Goal: Task Accomplishment & Management: Complete application form

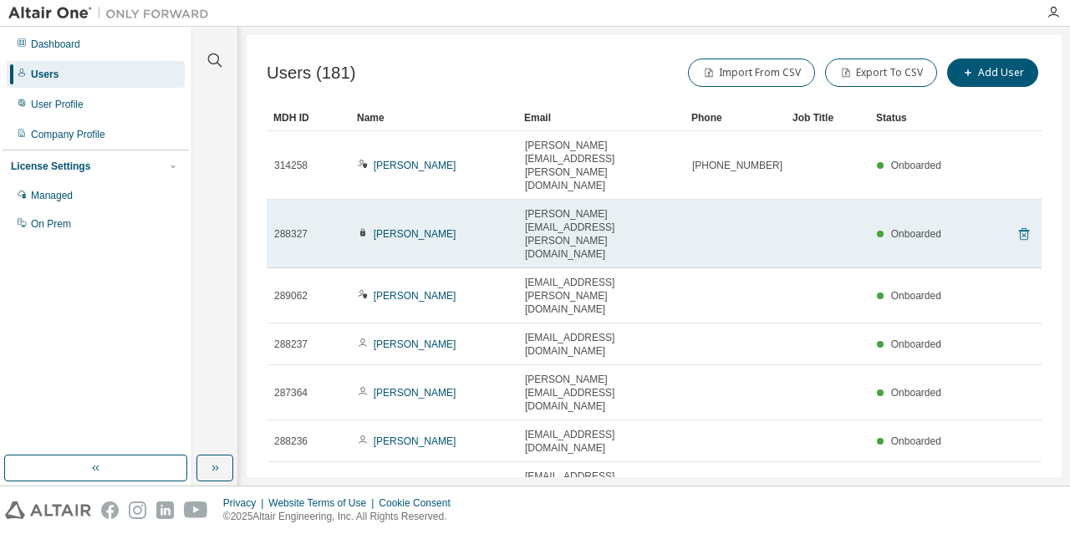
click at [1019, 228] on icon at bounding box center [1024, 234] width 10 height 13
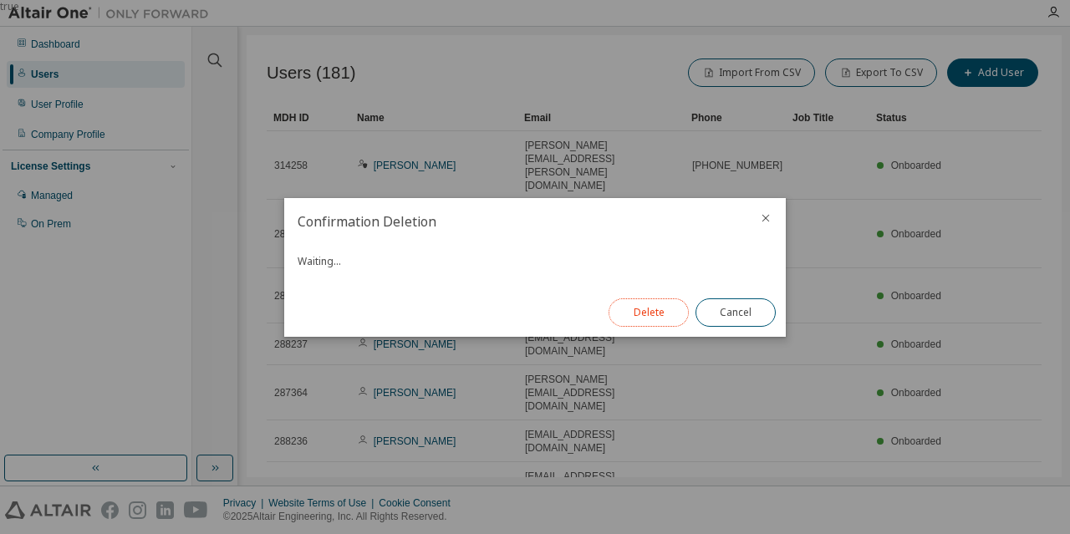
click at [636, 315] on button "Delete" at bounding box center [649, 312] width 80 height 28
click at [735, 312] on button "Close" at bounding box center [736, 312] width 80 height 28
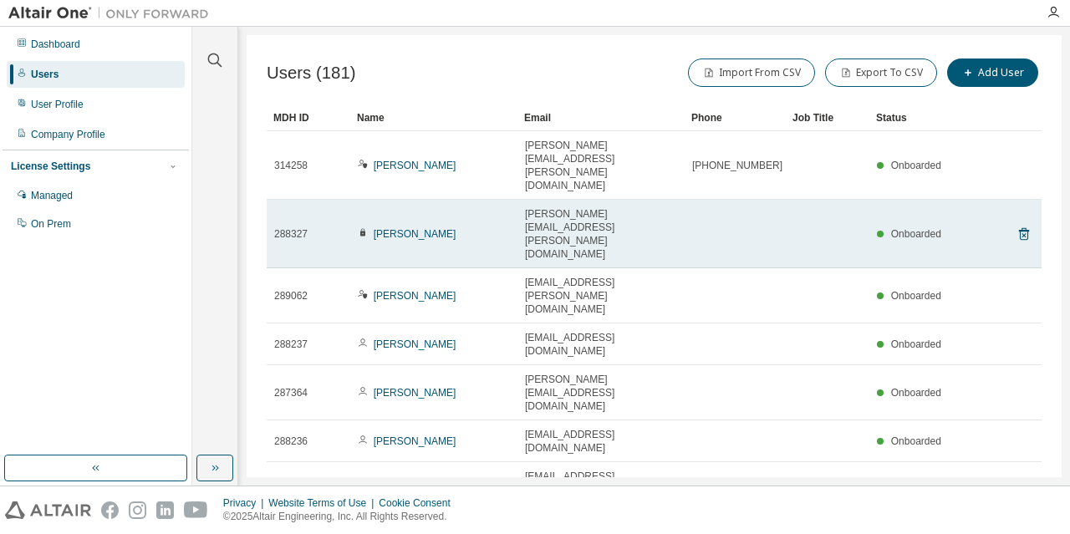
drag, startPoint x: 361, startPoint y: 171, endPoint x: 308, endPoint y: 176, distance: 53.7
click at [215, 177] on div "Clear all Status Onboarded Pending Sent Delivered Bounced Under Review Revoked …" at bounding box center [215, 241] width 40 height 424
click at [445, 227] on div "[PERSON_NAME]" at bounding box center [434, 233] width 152 height 13
click at [438, 228] on link "[PERSON_NAME]" at bounding box center [415, 234] width 83 height 12
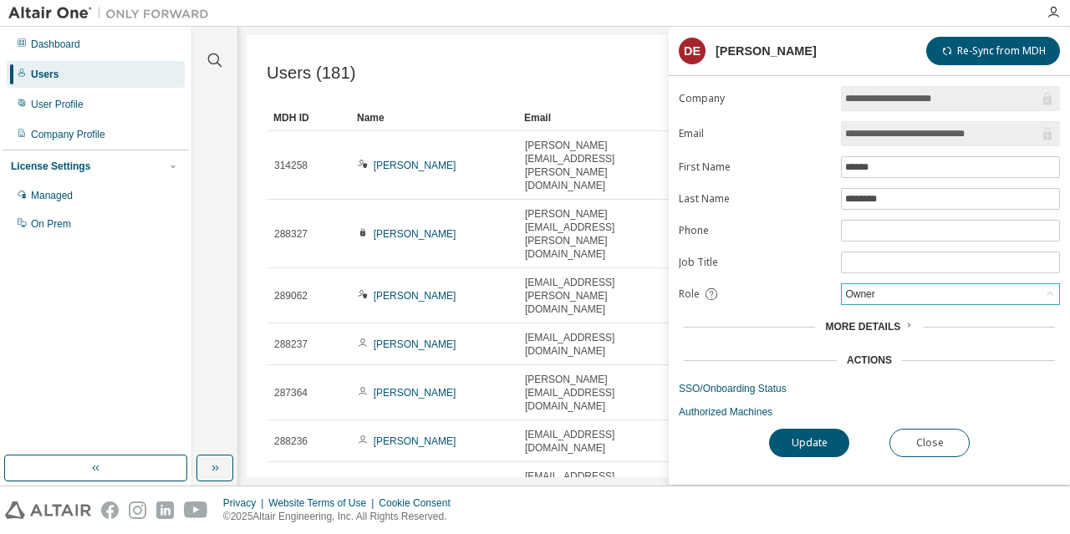
click at [862, 285] on div "Owner" at bounding box center [860, 294] width 34 height 18
click at [869, 314] on li "Admin" at bounding box center [950, 313] width 214 height 22
click at [784, 431] on button "Update" at bounding box center [809, 443] width 80 height 28
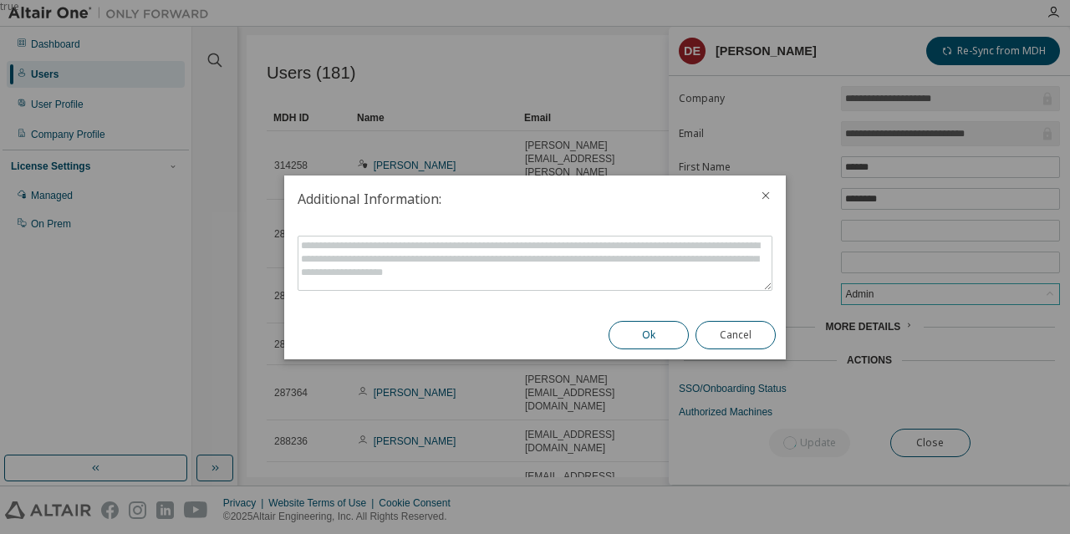
click at [629, 334] on button "Ok" at bounding box center [649, 335] width 80 height 28
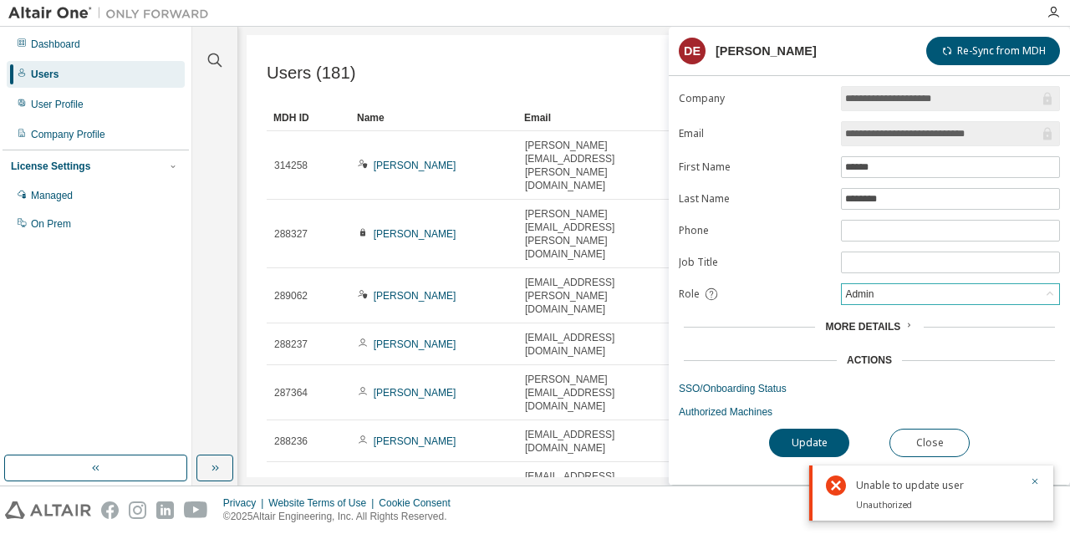
drag, startPoint x: 1068, startPoint y: 135, endPoint x: 996, endPoint y: 102, distance: 78.9
drag, startPoint x: 996, startPoint y: 102, endPoint x: 846, endPoint y: 50, distance: 159.1
click at [846, 50] on header "DE [PERSON_NAME] Re-Sync from MDH" at bounding box center [869, 51] width 381 height 28
click at [882, 325] on span "More Details" at bounding box center [862, 327] width 75 height 12
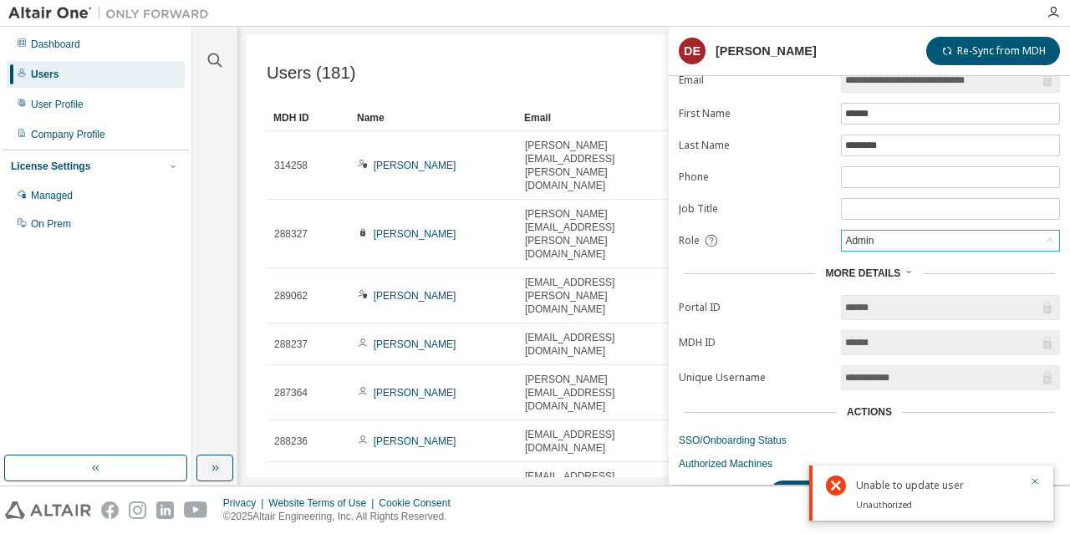
scroll to position [79, 0]
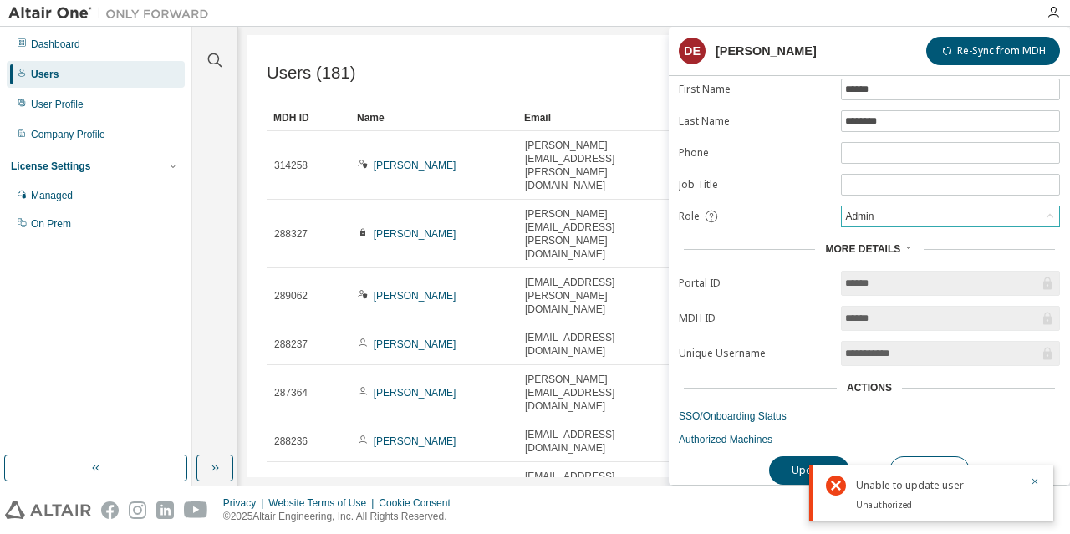
click at [873, 245] on span "More Details" at bounding box center [862, 249] width 75 height 12
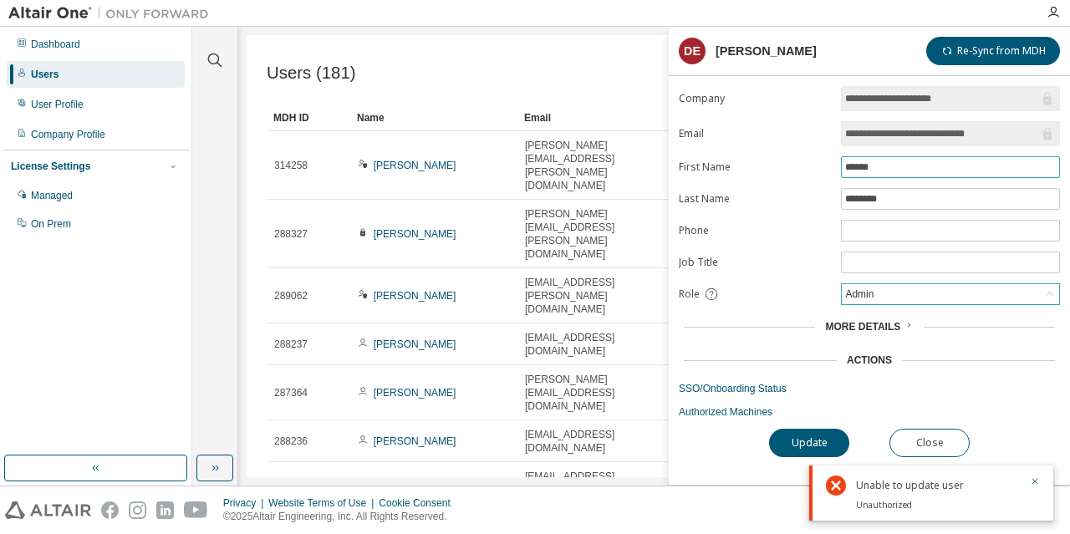
drag, startPoint x: 886, startPoint y: 160, endPoint x: 851, endPoint y: 166, distance: 35.7
click at [851, 166] on input "******" at bounding box center [950, 167] width 211 height 13
type input "*"
drag, startPoint x: 889, startPoint y: 196, endPoint x: 848, endPoint y: 200, distance: 42.0
click at [848, 200] on input "********" at bounding box center [950, 198] width 211 height 13
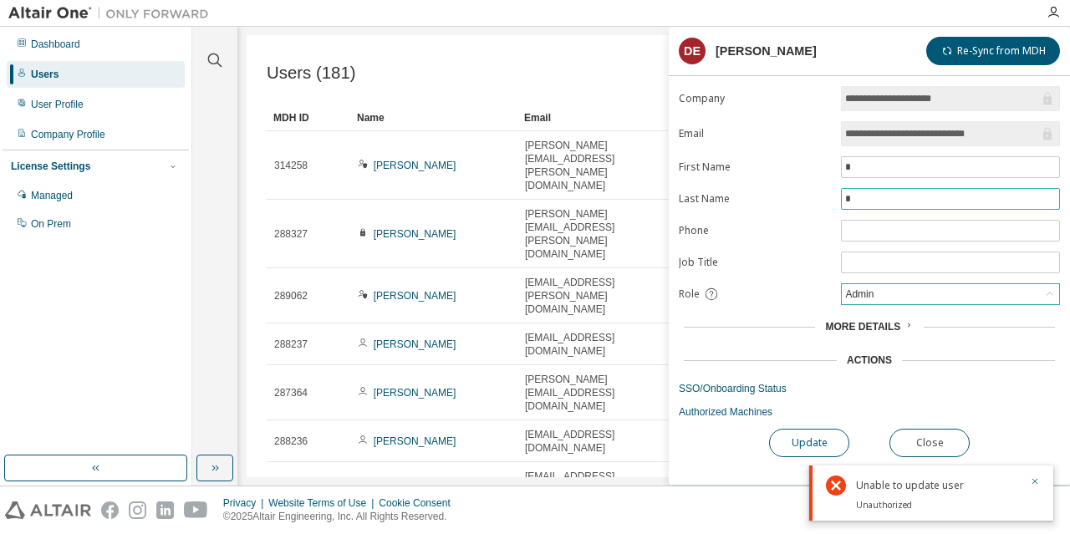
type input "*"
click at [798, 444] on button "Update" at bounding box center [809, 443] width 80 height 28
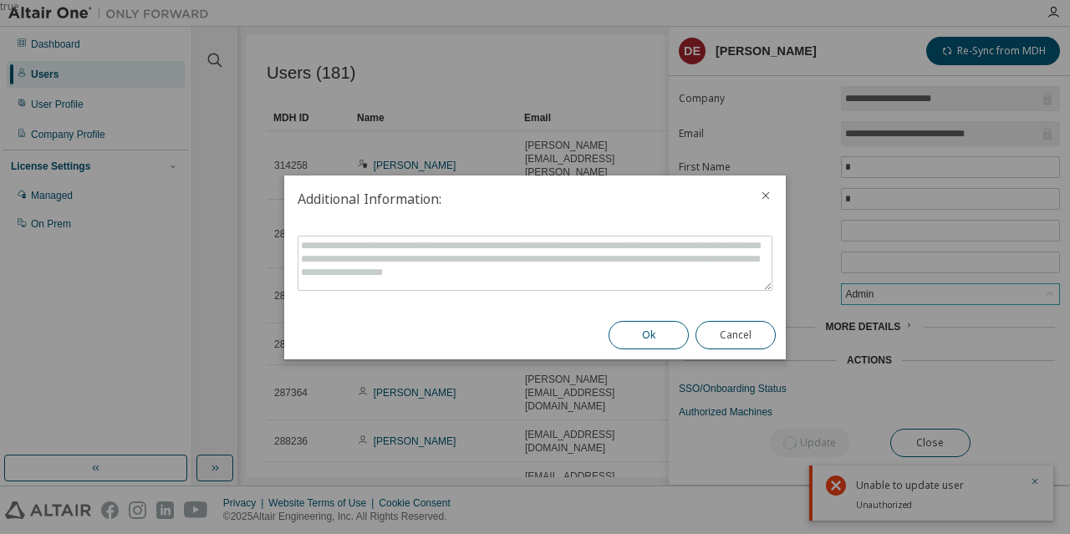
click at [635, 342] on button "Ok" at bounding box center [649, 335] width 80 height 28
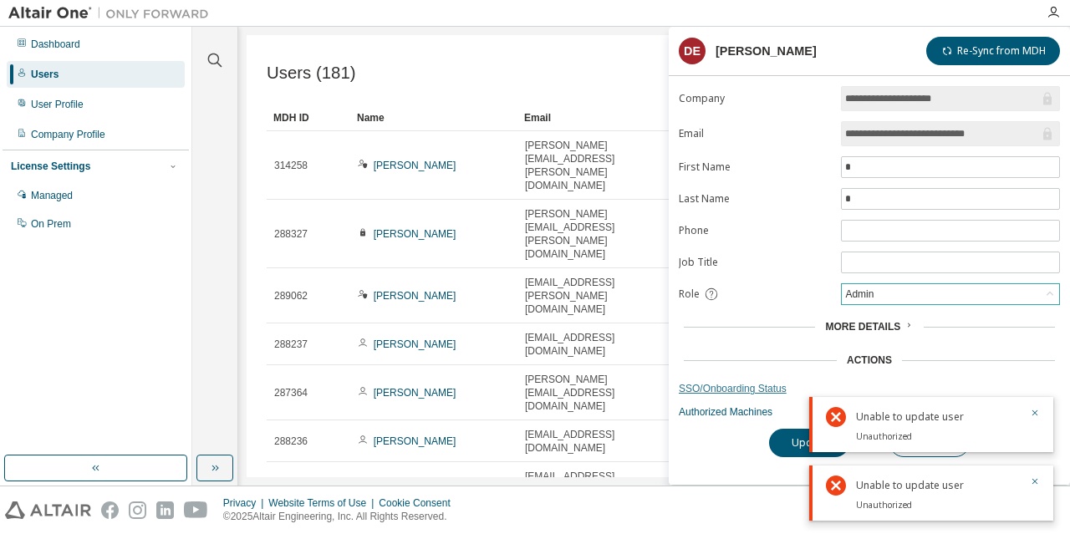
click at [1006, 382] on link "SSO/Onboarding Status" at bounding box center [869, 388] width 381 height 13
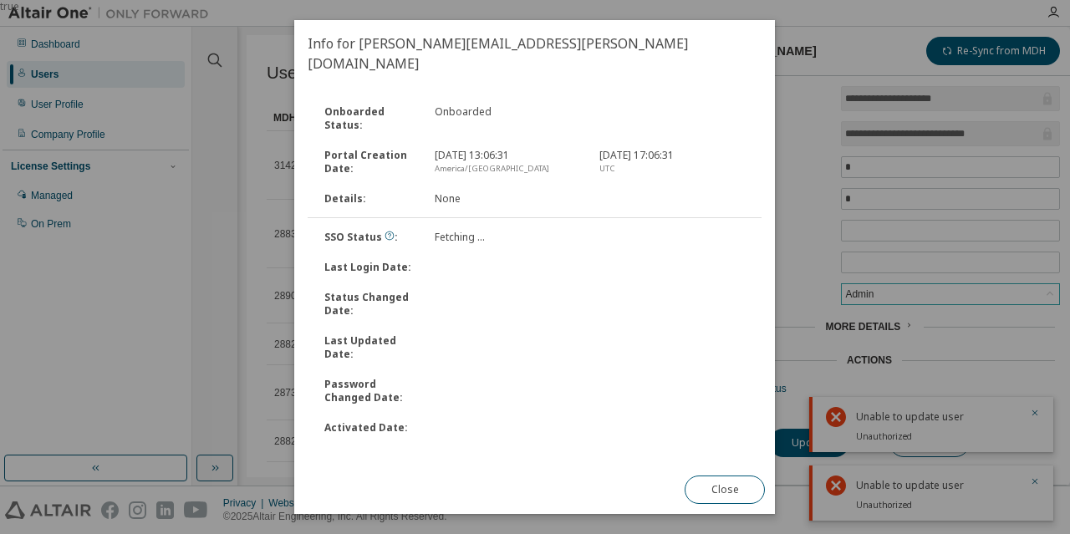
click at [1032, 414] on div "true" at bounding box center [535, 267] width 1070 height 534
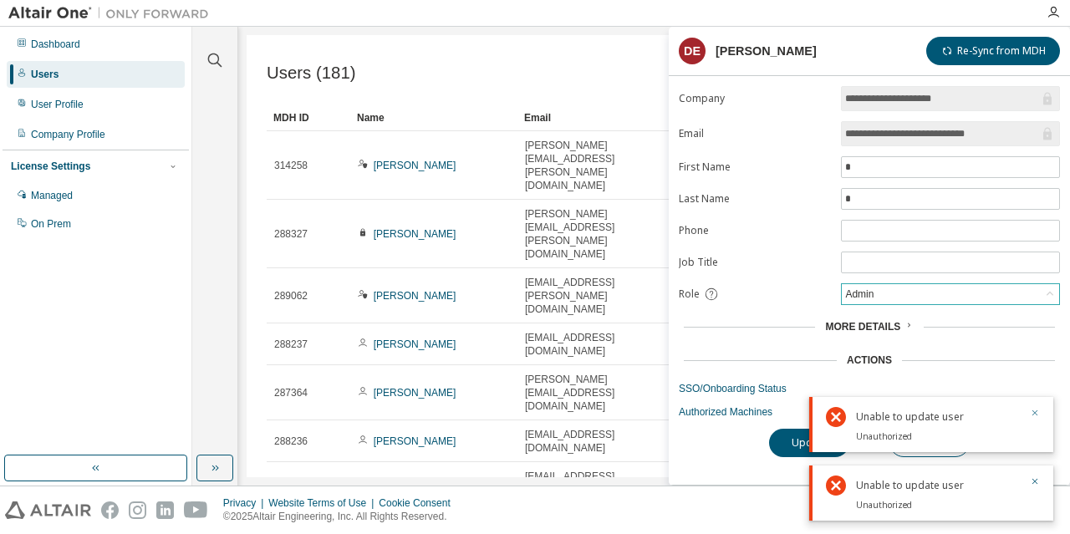
click at [1032, 412] on icon "button" at bounding box center [1035, 413] width 10 height 10
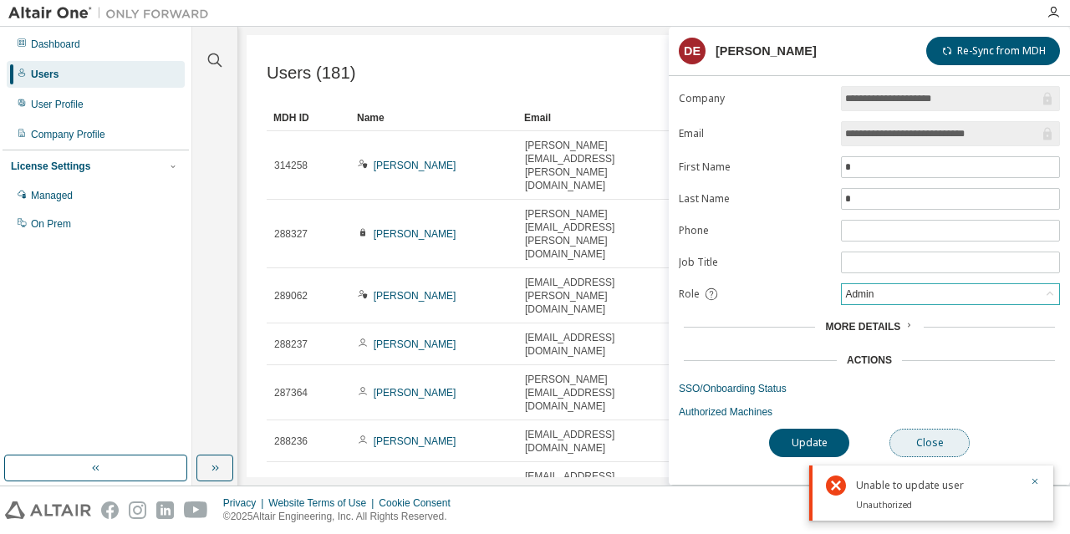
click at [921, 429] on button "Close" at bounding box center [929, 443] width 80 height 28
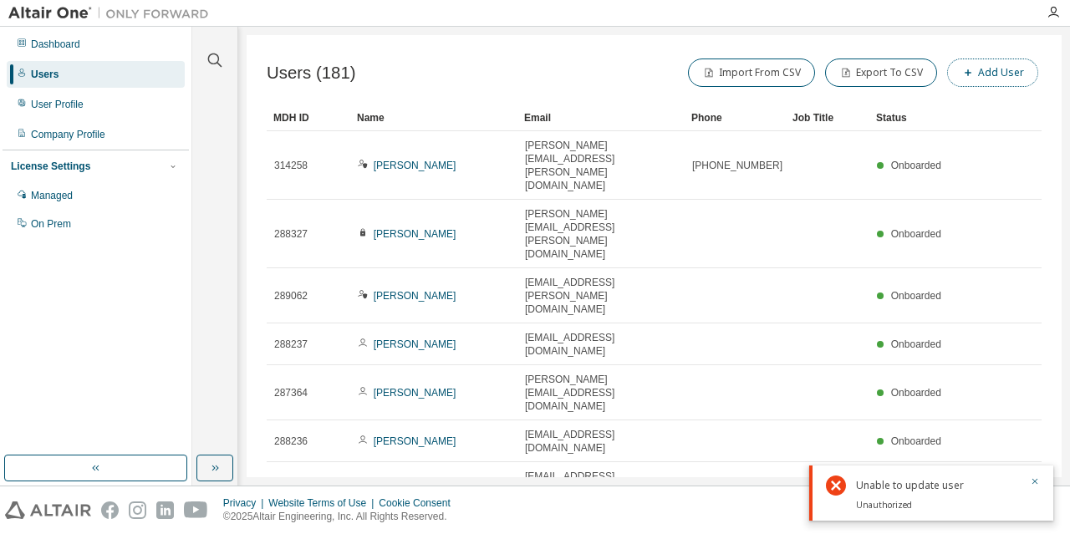
click at [1008, 63] on button "Add User" at bounding box center [992, 73] width 91 height 28
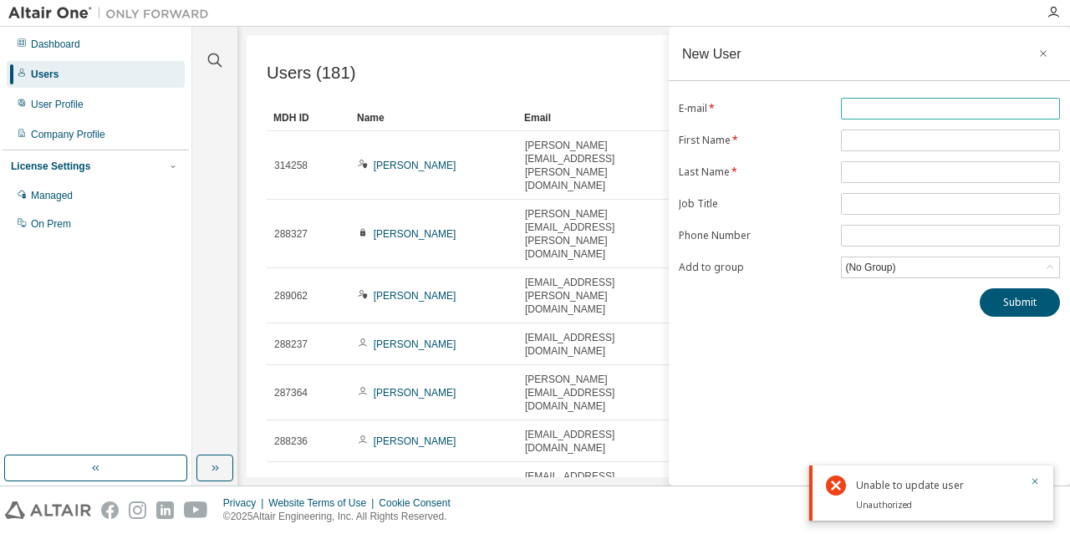
click at [915, 108] on input "text" at bounding box center [950, 108] width 211 height 13
click at [776, 114] on div "E-mail * First Name * Last Name * Job Title Phone Number Add to group (No Group…" at bounding box center [869, 207] width 401 height 219
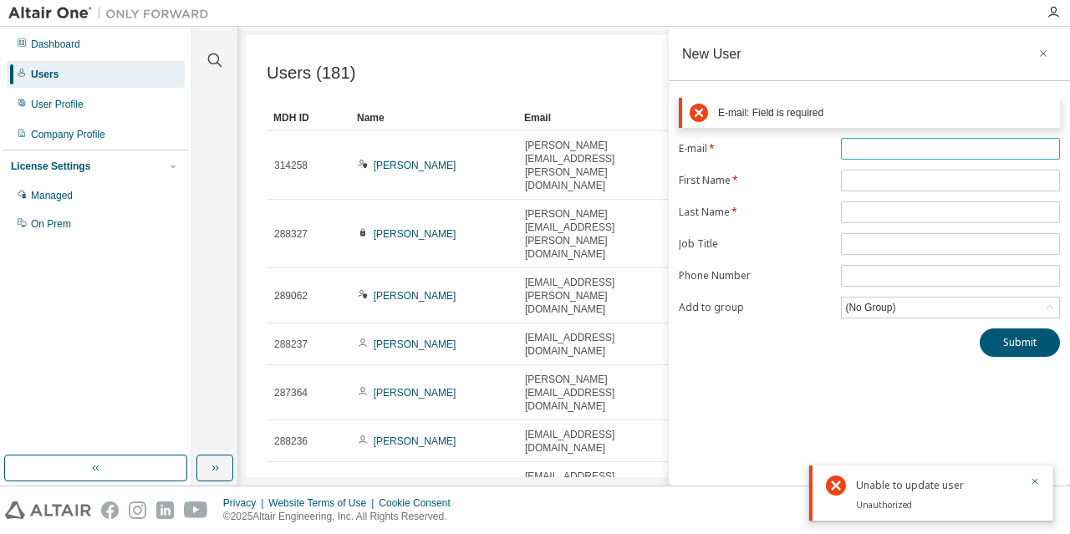
click at [856, 147] on input "text" at bounding box center [950, 148] width 211 height 13
type input "**********"
drag, startPoint x: 838, startPoint y: 193, endPoint x: 859, endPoint y: 180, distance: 24.8
click at [838, 193] on form "**********" at bounding box center [869, 228] width 381 height 181
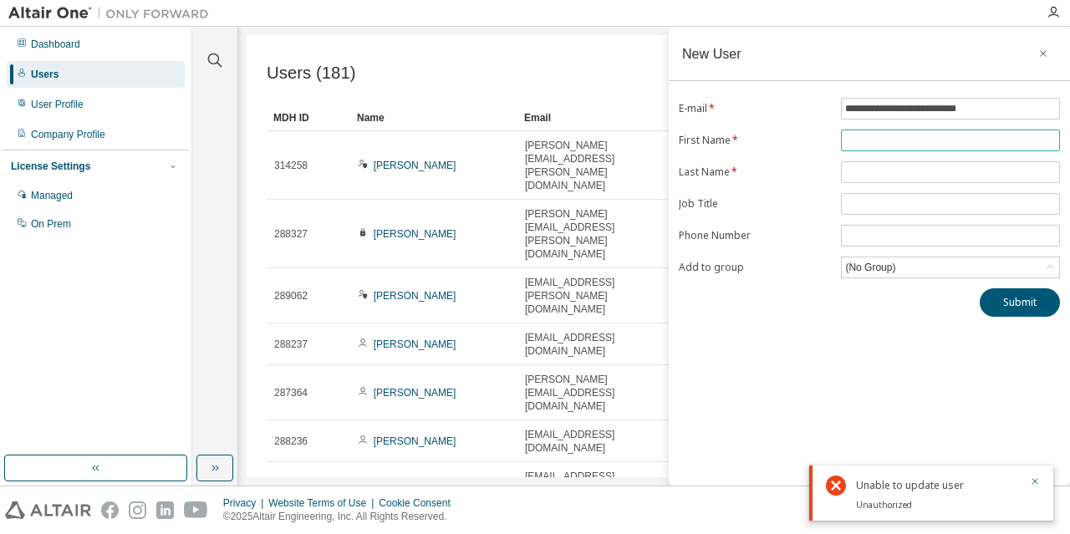
click at [883, 143] on input "text" at bounding box center [950, 140] width 211 height 13
type input "****"
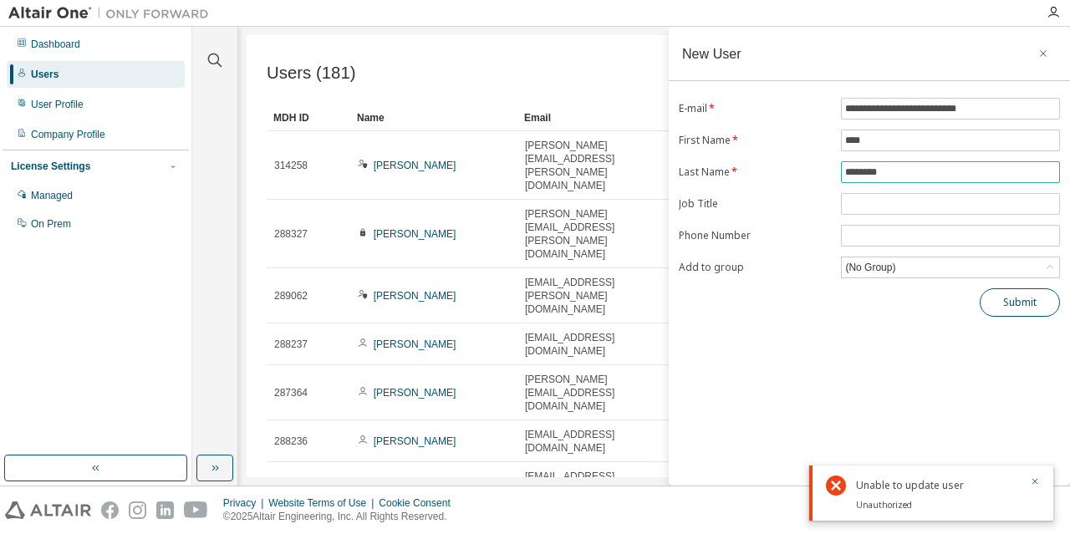
type input "********"
click at [1035, 308] on button "Submit" at bounding box center [1020, 302] width 80 height 28
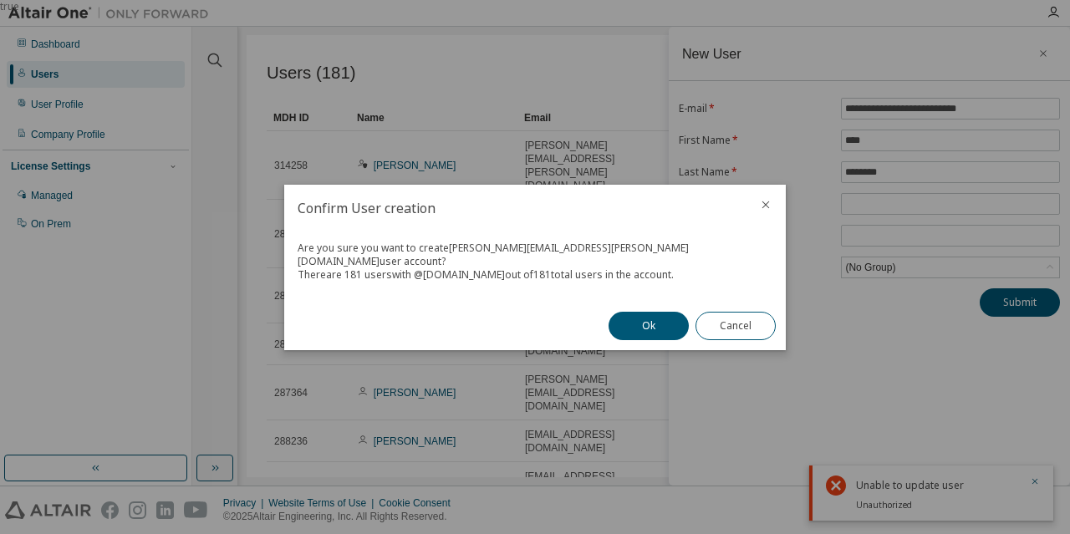
click at [619, 334] on div "Ok Cancel" at bounding box center [692, 326] width 187 height 48
click at [637, 329] on button "Ok" at bounding box center [649, 326] width 80 height 28
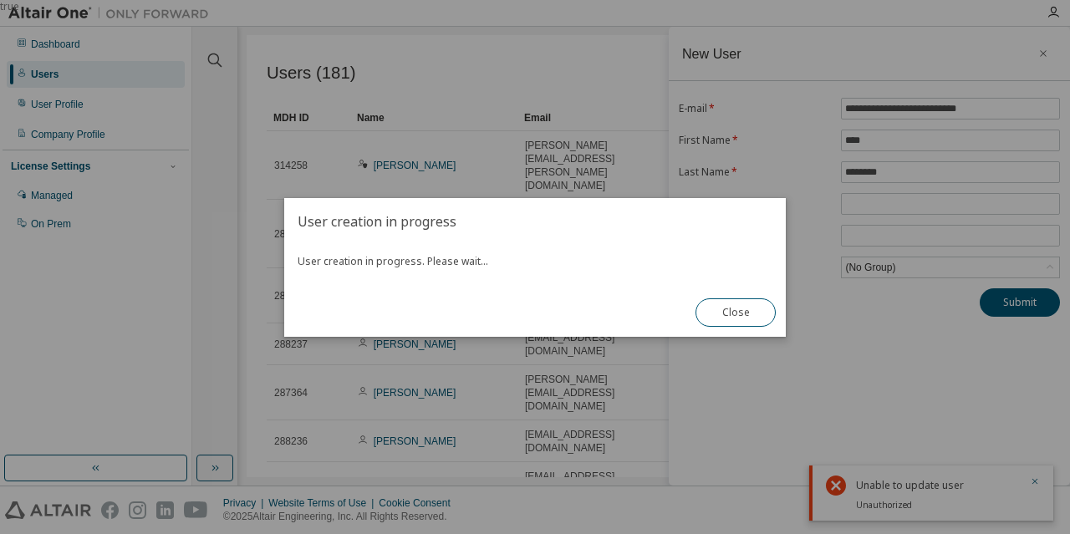
click at [531, 235] on h2 "User creation in progress" at bounding box center [535, 221] width 502 height 47
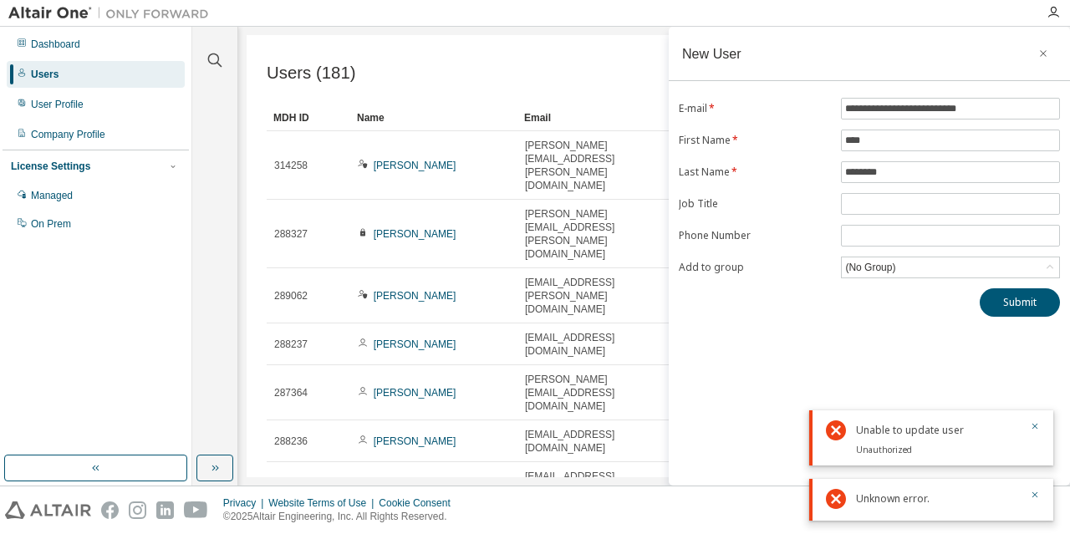
click at [1045, 51] on icon "button" at bounding box center [1043, 53] width 12 height 13
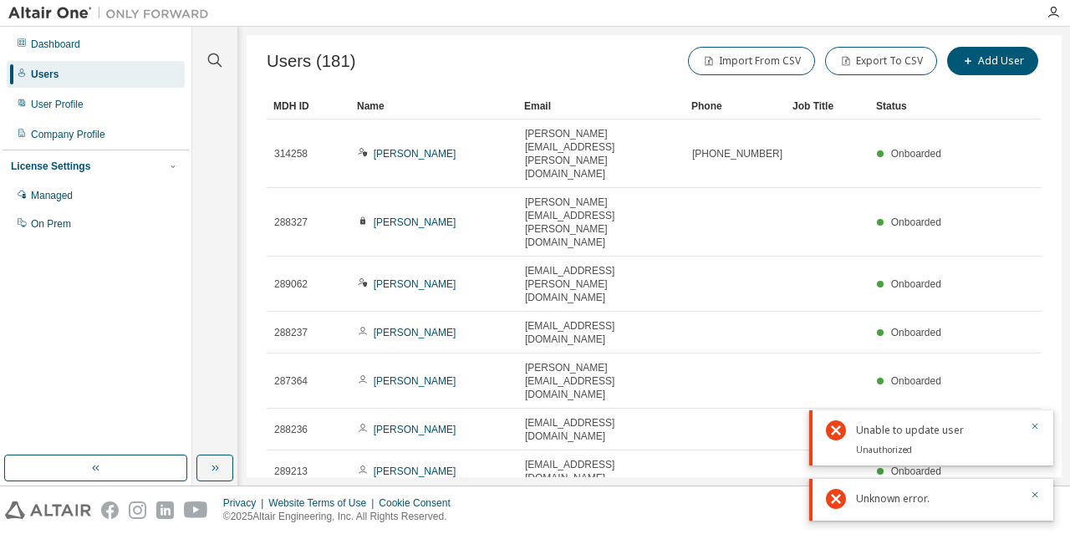
scroll to position [15, 0]
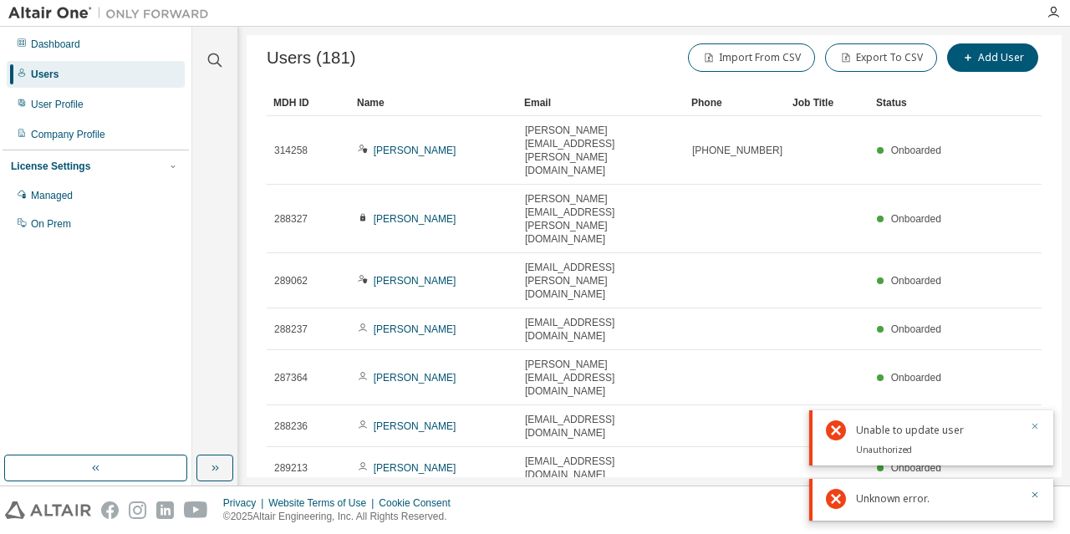
click at [1034, 428] on icon "button" at bounding box center [1035, 426] width 10 height 10
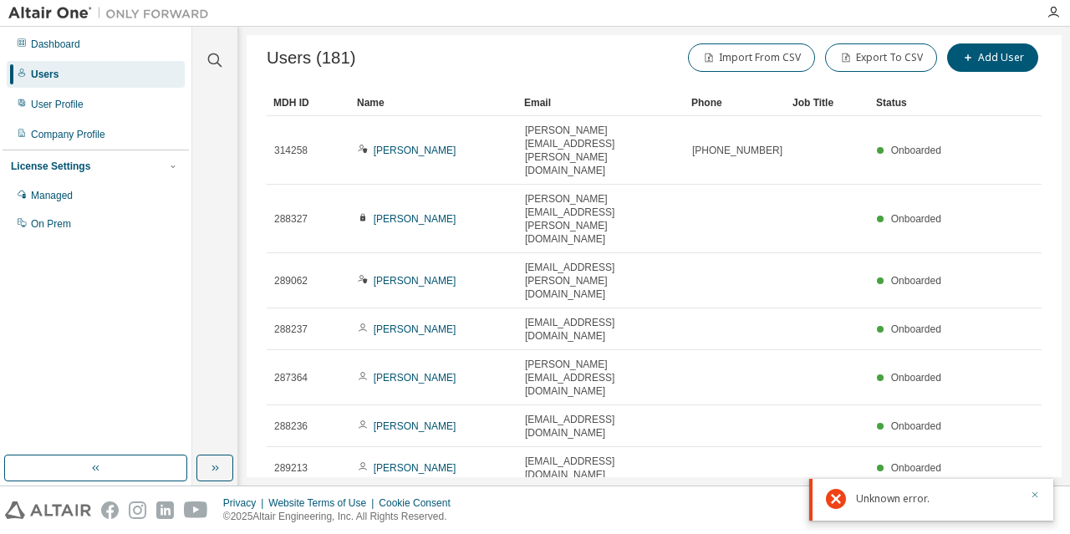
click at [1037, 493] on icon "button" at bounding box center [1035, 495] width 10 height 10
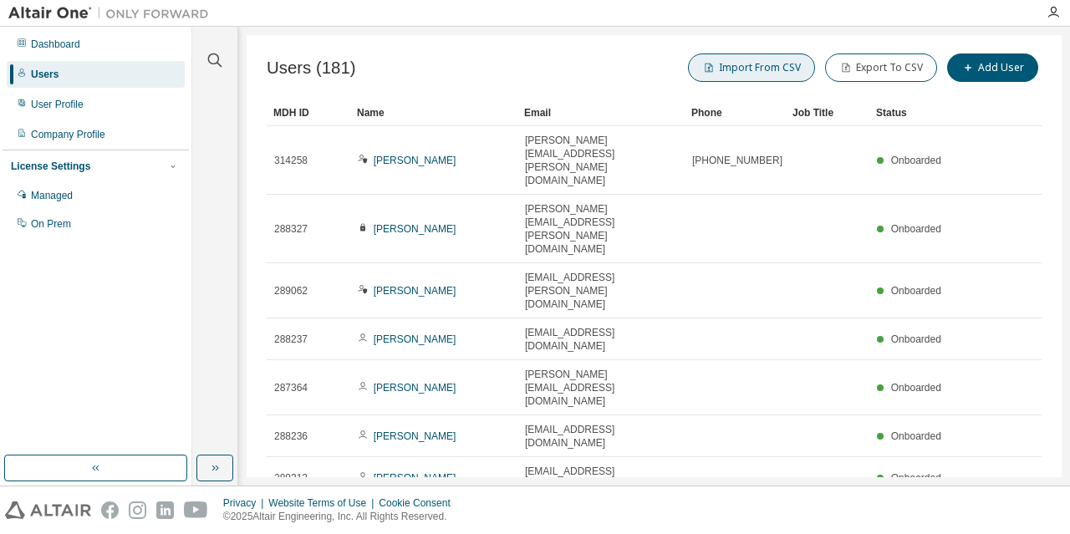
scroll to position [0, 0]
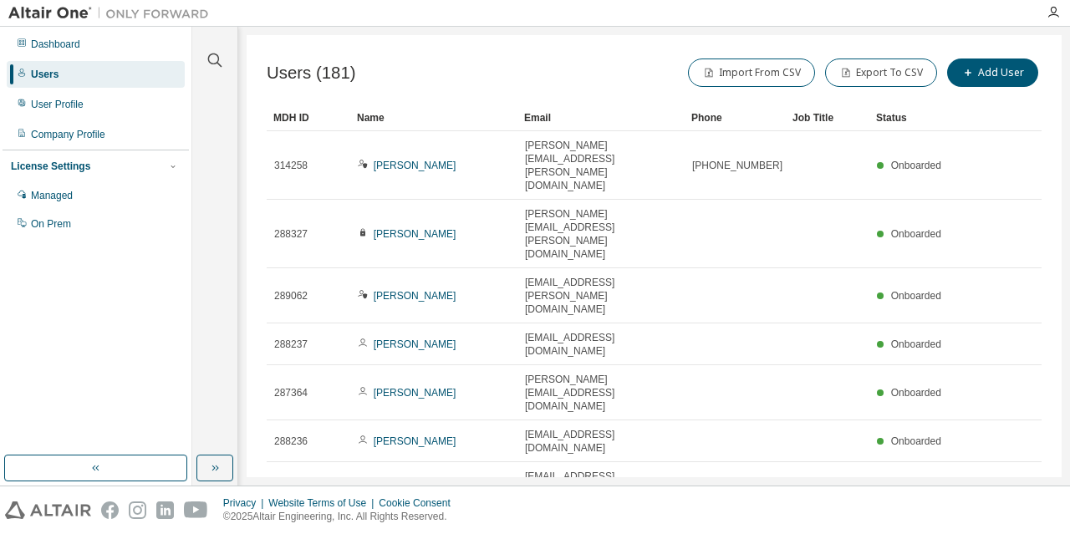
click at [363, 116] on div "Name" at bounding box center [434, 117] width 154 height 27
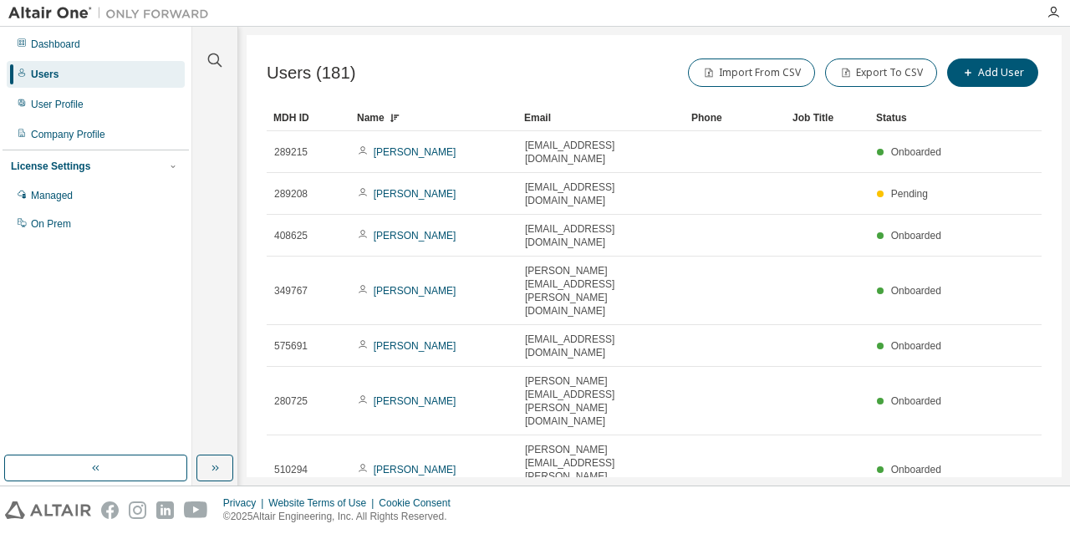
click at [363, 110] on div "Name" at bounding box center [434, 117] width 154 height 27
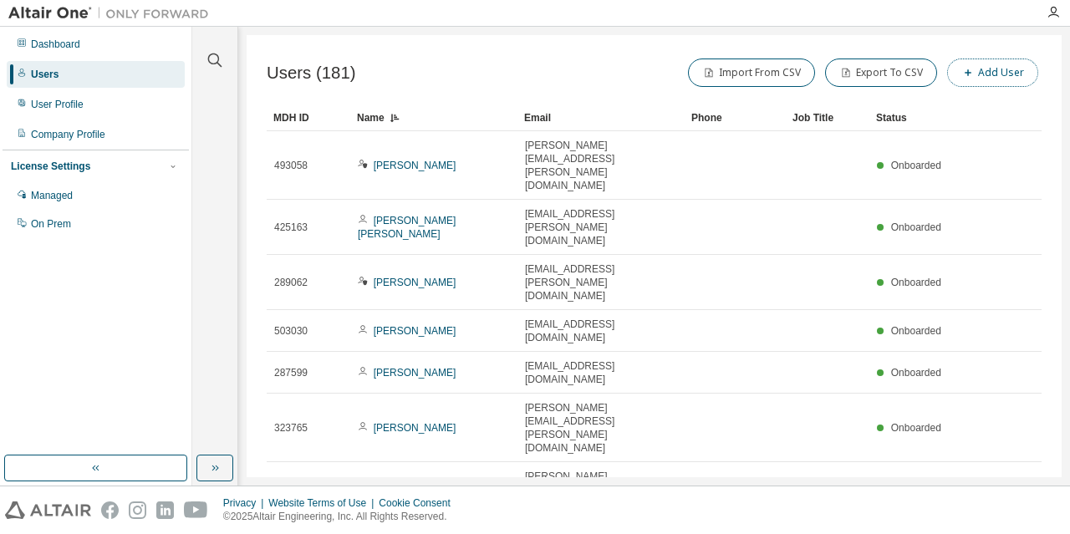
click at [991, 63] on button "Add User" at bounding box center [992, 73] width 91 height 28
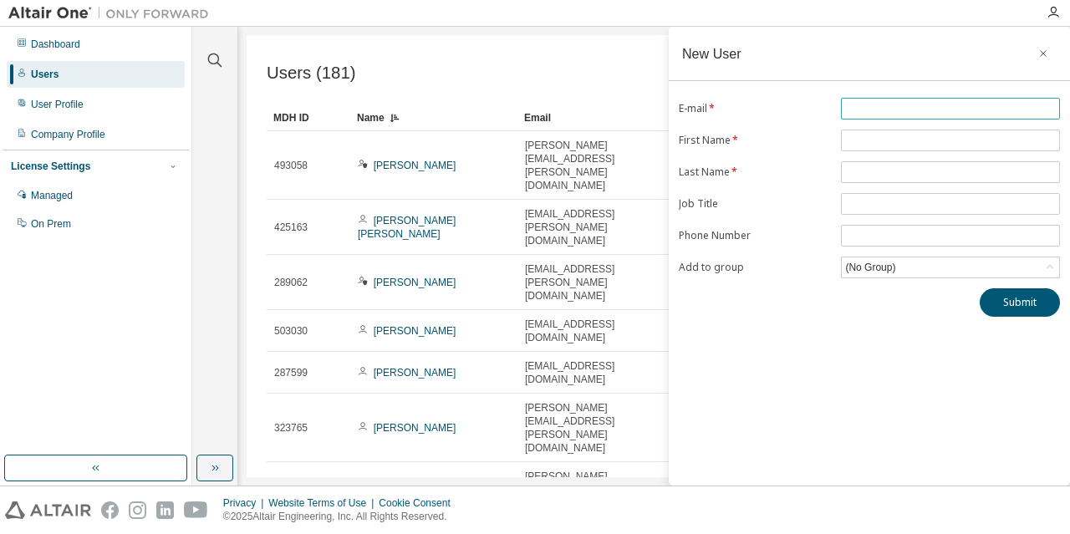
click at [849, 102] on input "text" at bounding box center [950, 108] width 211 height 13
type input "**********"
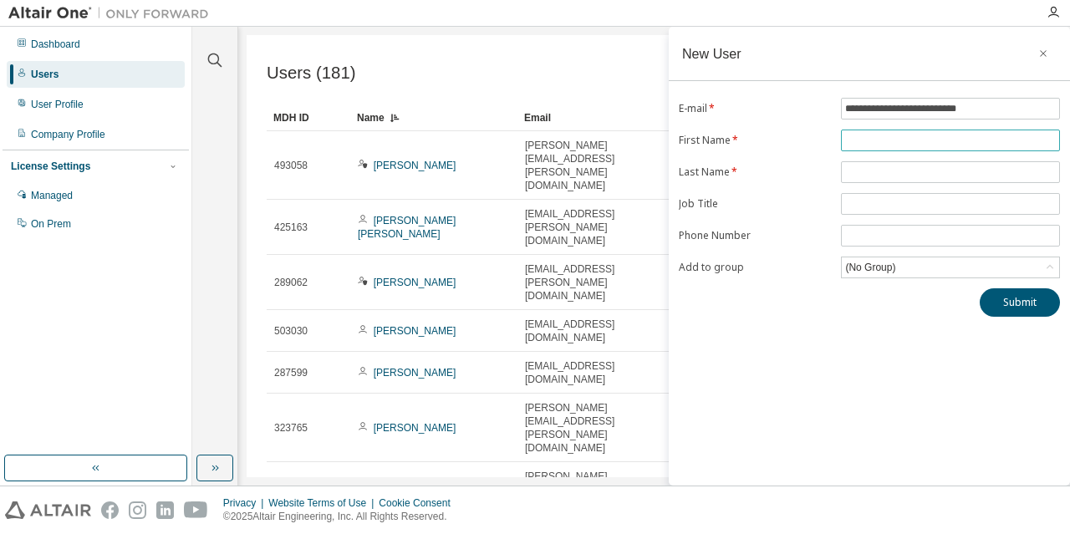
click at [871, 140] on input "text" at bounding box center [950, 140] width 211 height 13
click at [878, 131] on div "**********" at bounding box center [869, 207] width 401 height 219
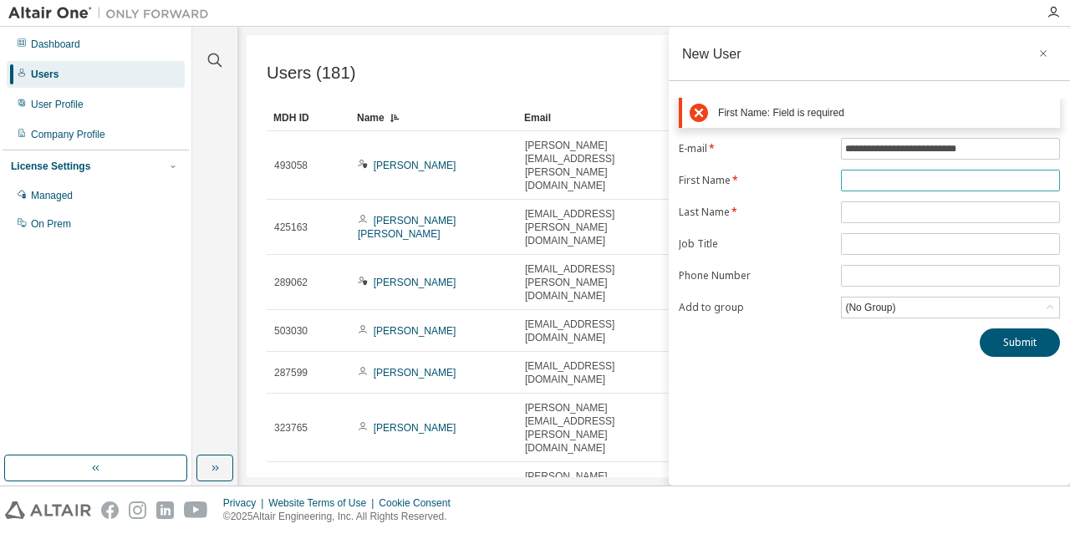
click at [906, 177] on input "text" at bounding box center [950, 180] width 211 height 13
type input "****"
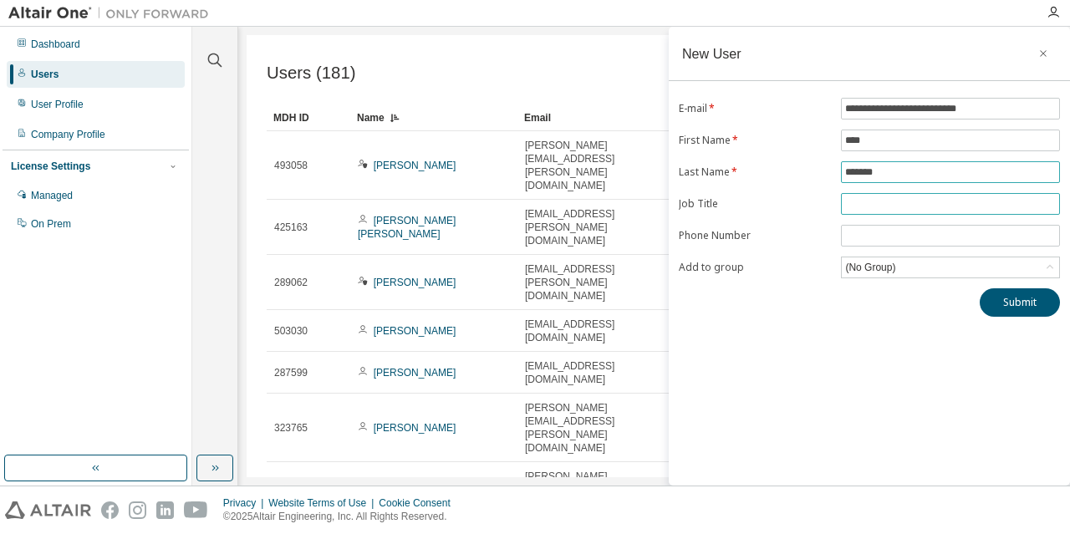
type input "********"
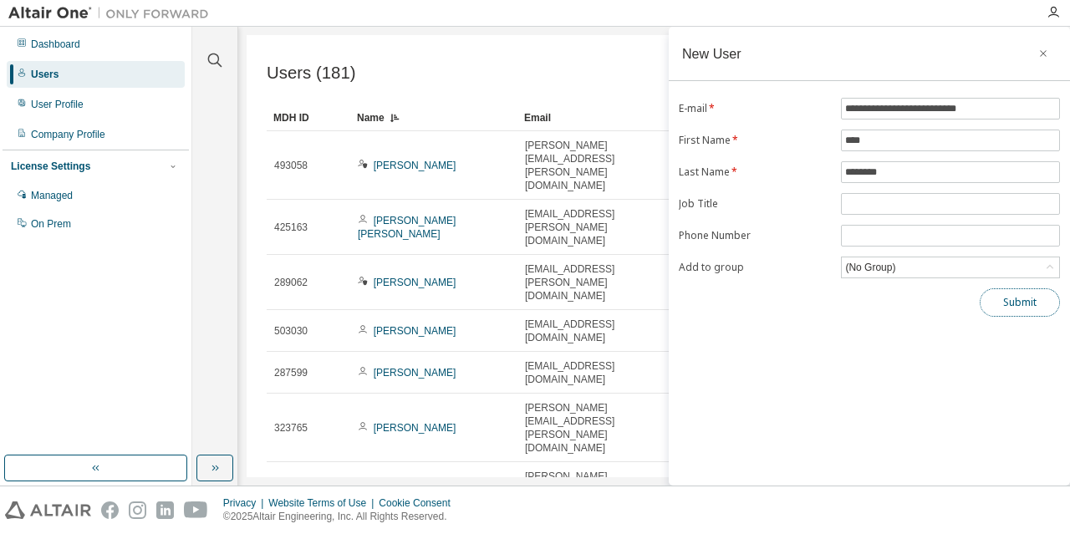
click at [1029, 308] on button "Submit" at bounding box center [1020, 302] width 80 height 28
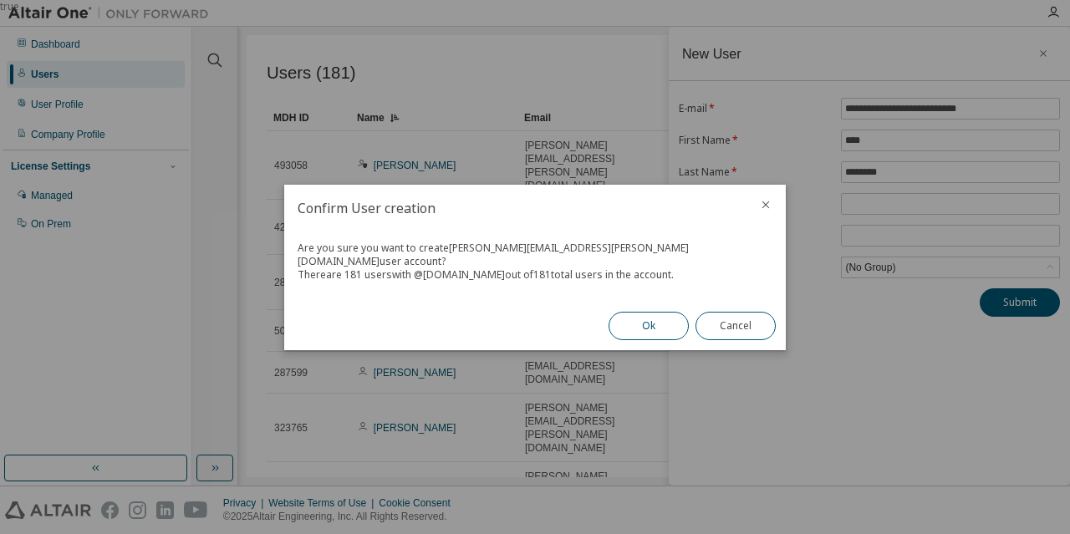
click at [622, 312] on button "Ok" at bounding box center [649, 326] width 80 height 28
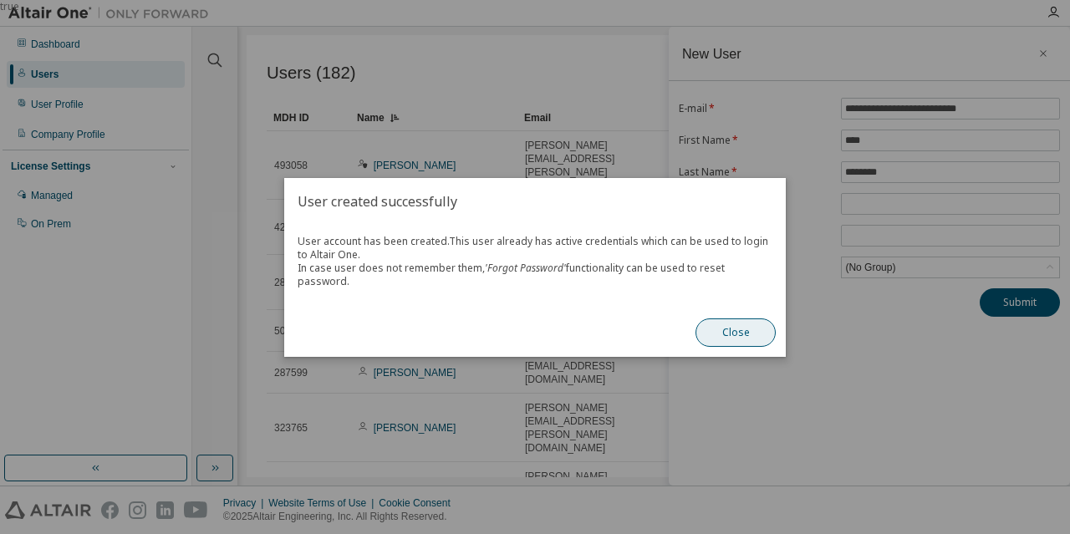
click at [734, 327] on button "Close" at bounding box center [736, 333] width 80 height 28
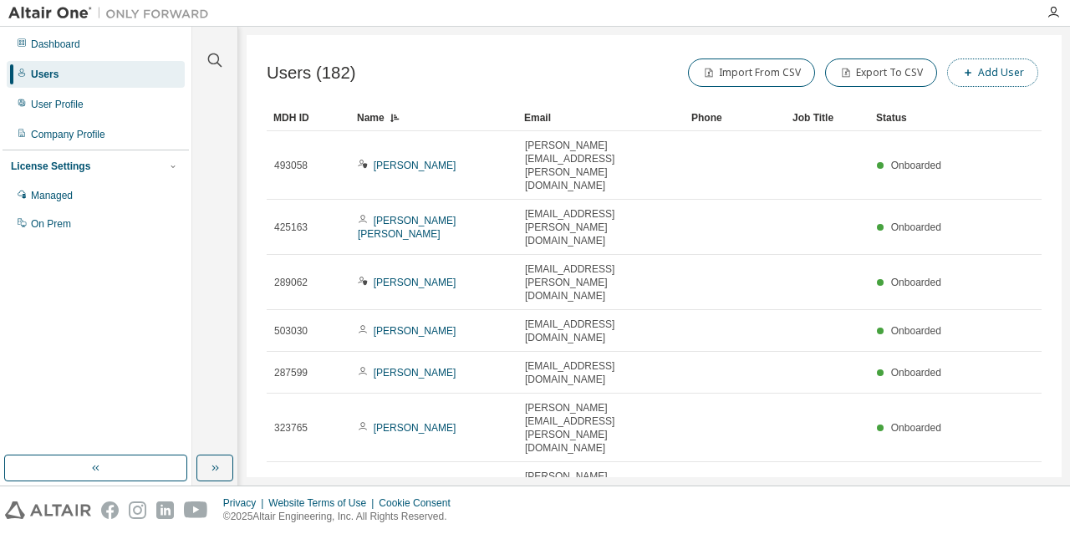
click at [981, 72] on button "Add User" at bounding box center [992, 73] width 91 height 28
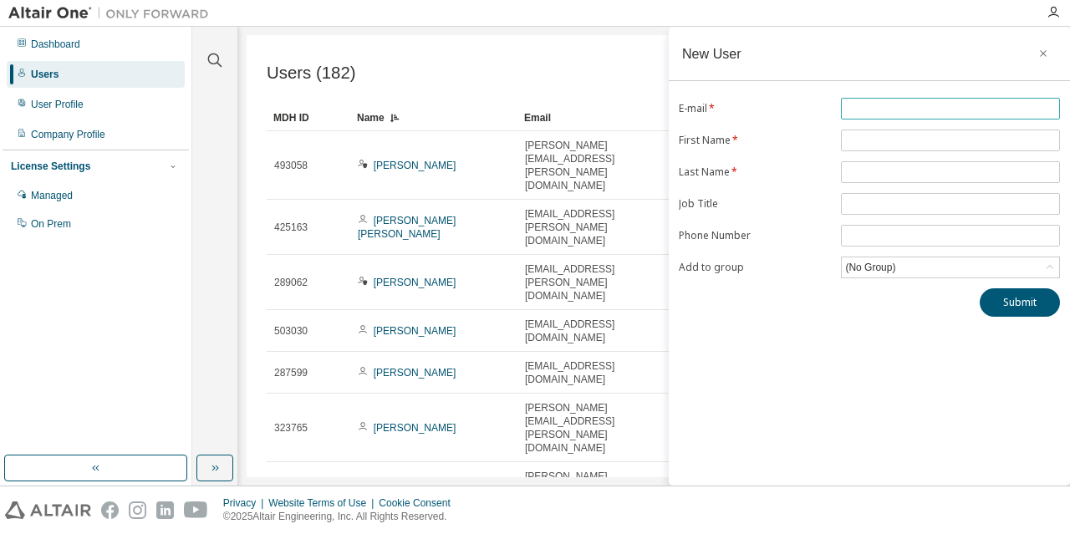
click at [910, 112] on input "text" at bounding box center [950, 108] width 211 height 13
type input "*"
type input "**********"
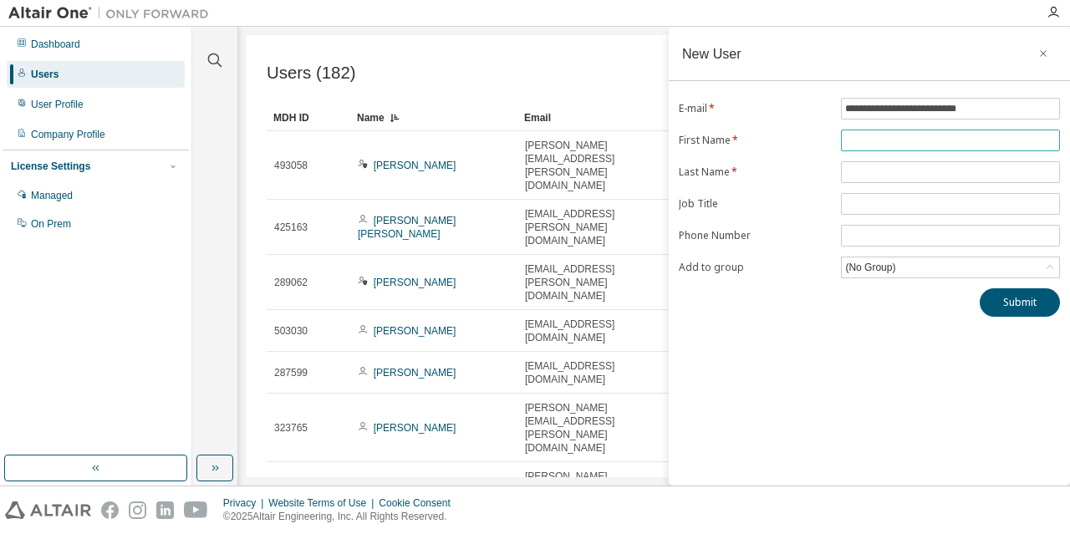
click at [864, 140] on input "text" at bounding box center [950, 140] width 211 height 13
type input "******"
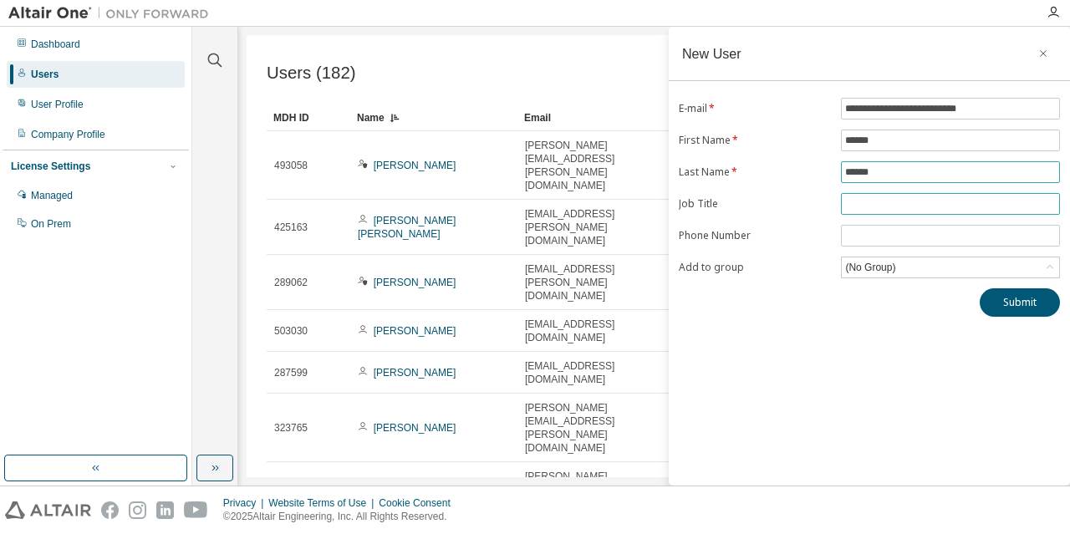
type input "******"
click at [904, 201] on input "text" at bounding box center [950, 203] width 211 height 13
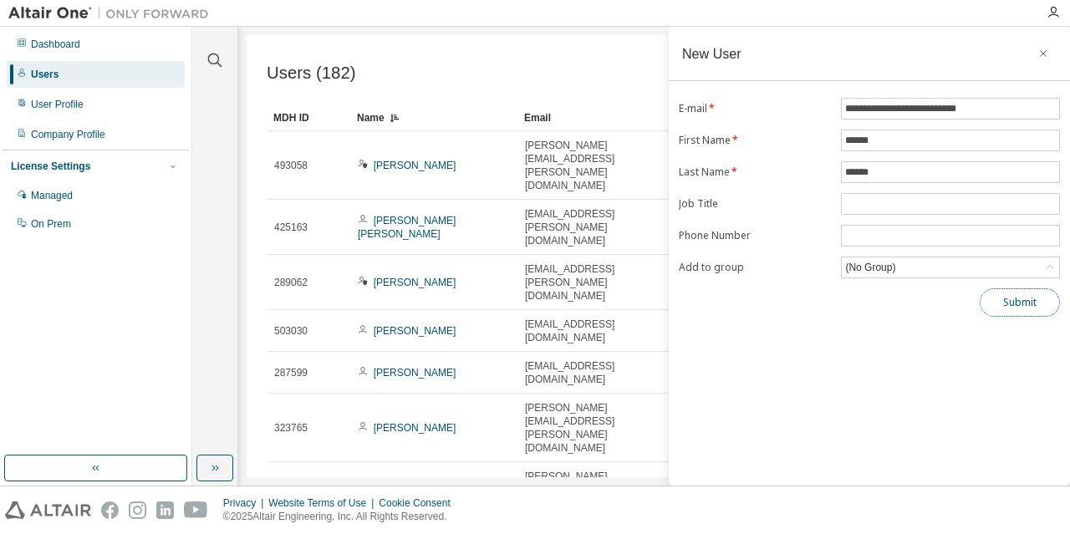
click at [1022, 303] on button "Submit" at bounding box center [1020, 302] width 80 height 28
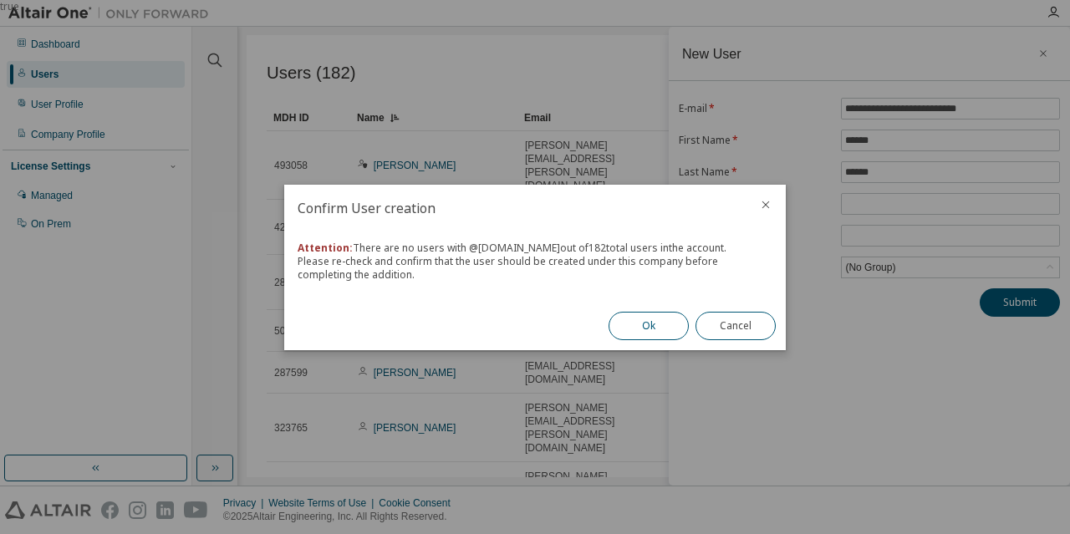
click at [639, 316] on button "Ok" at bounding box center [649, 326] width 80 height 28
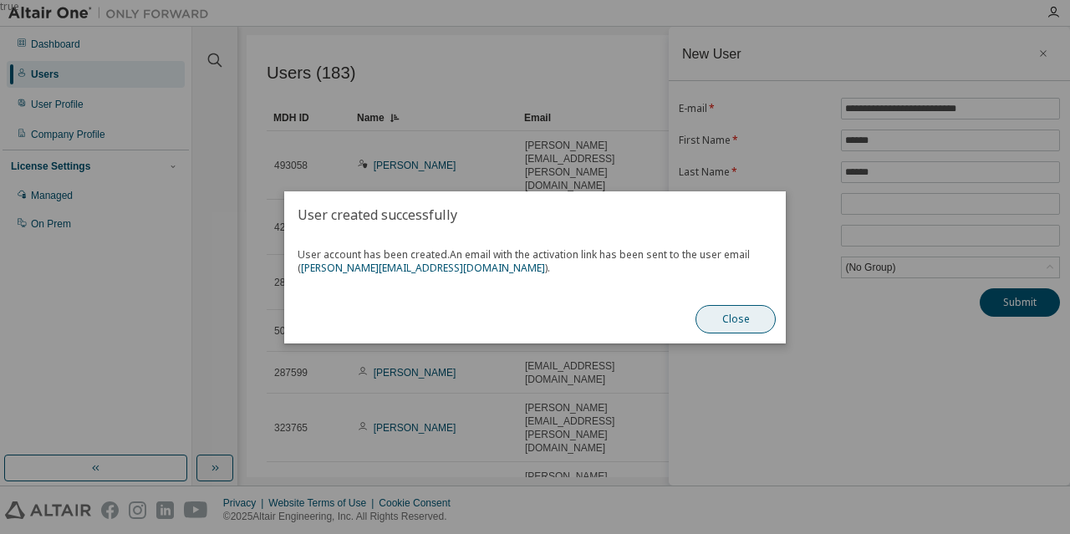
click at [757, 312] on button "Close" at bounding box center [736, 319] width 80 height 28
